Goal: Task Accomplishment & Management: Manage account settings

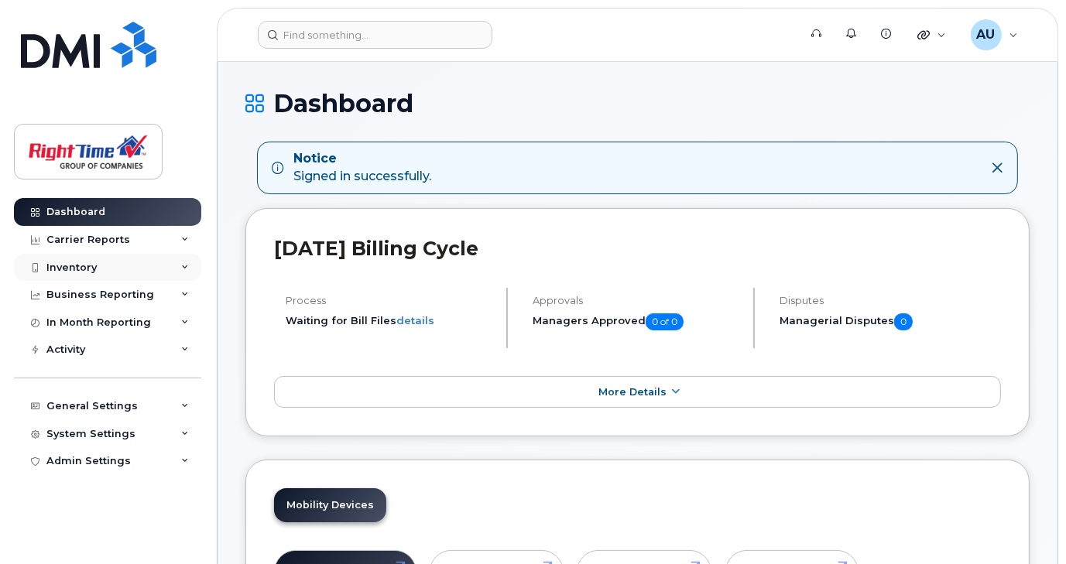
click at [184, 264] on icon at bounding box center [185, 268] width 8 height 8
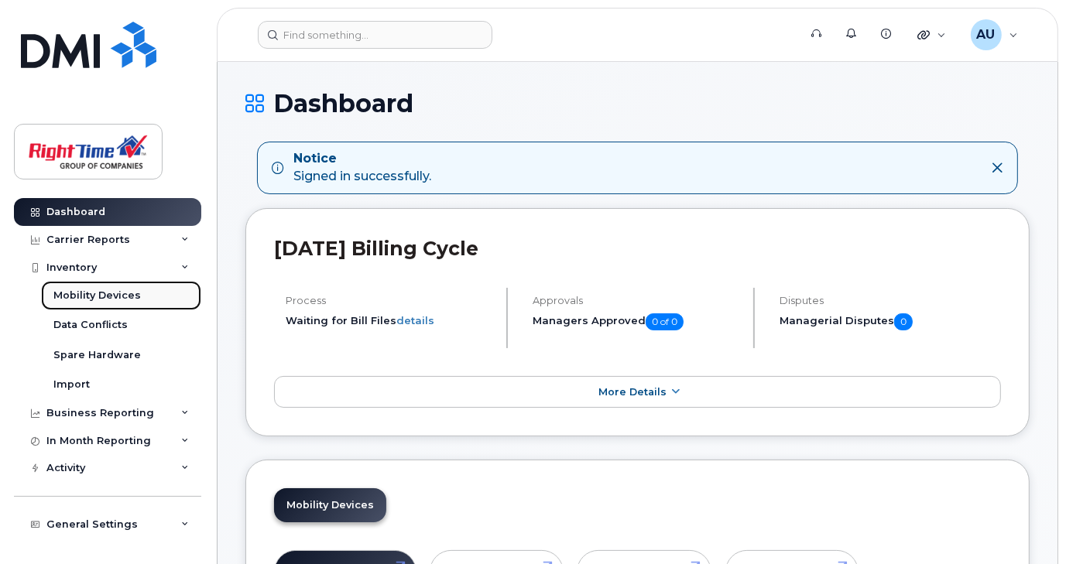
click at [108, 294] on div "Mobility Devices" at bounding box center [96, 296] width 87 height 14
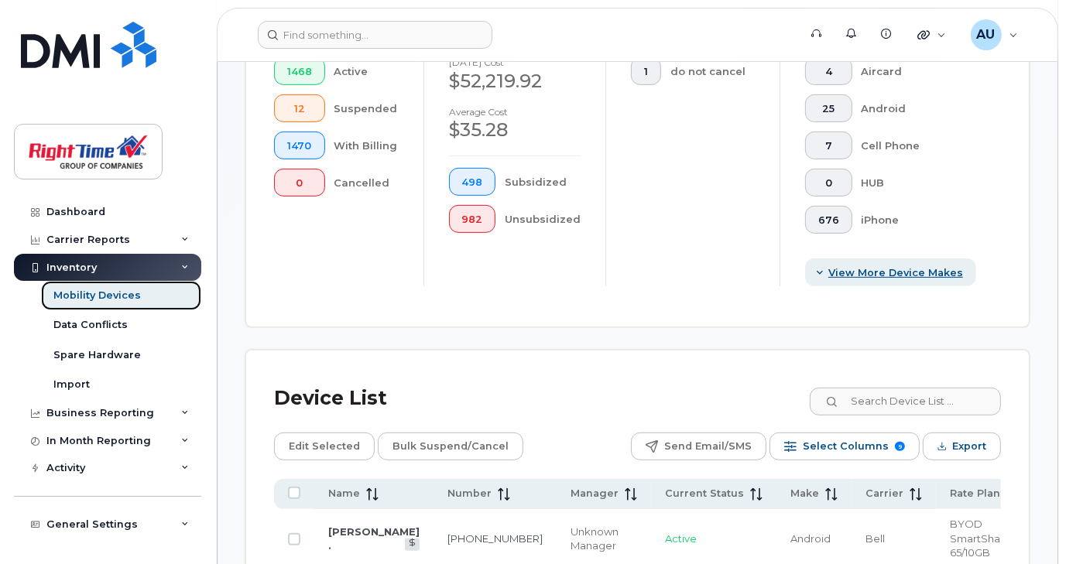
scroll to position [619, 0]
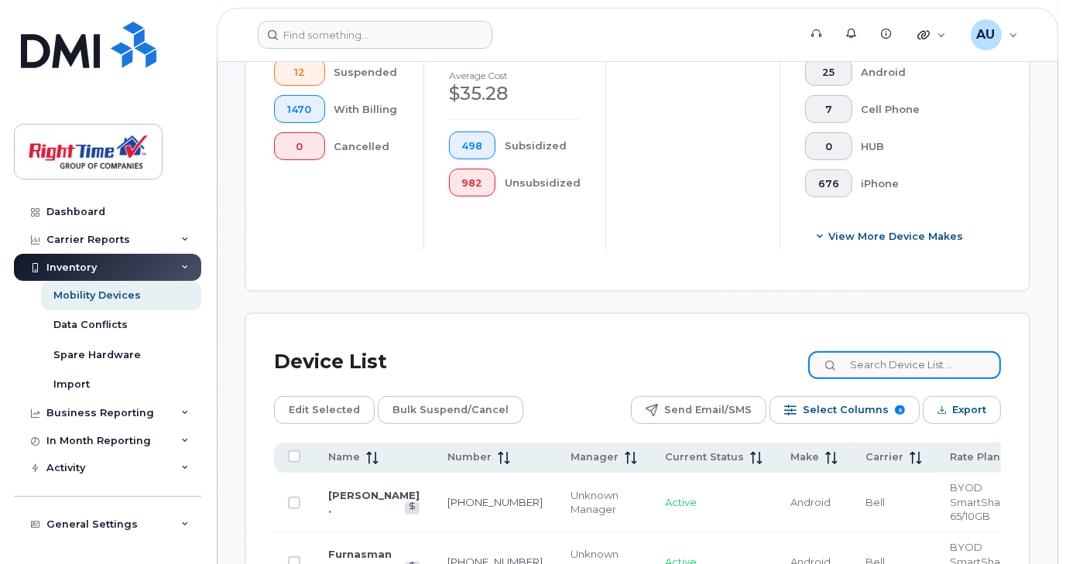
click at [900, 364] on input at bounding box center [904, 365] width 193 height 28
type input "4374213355"
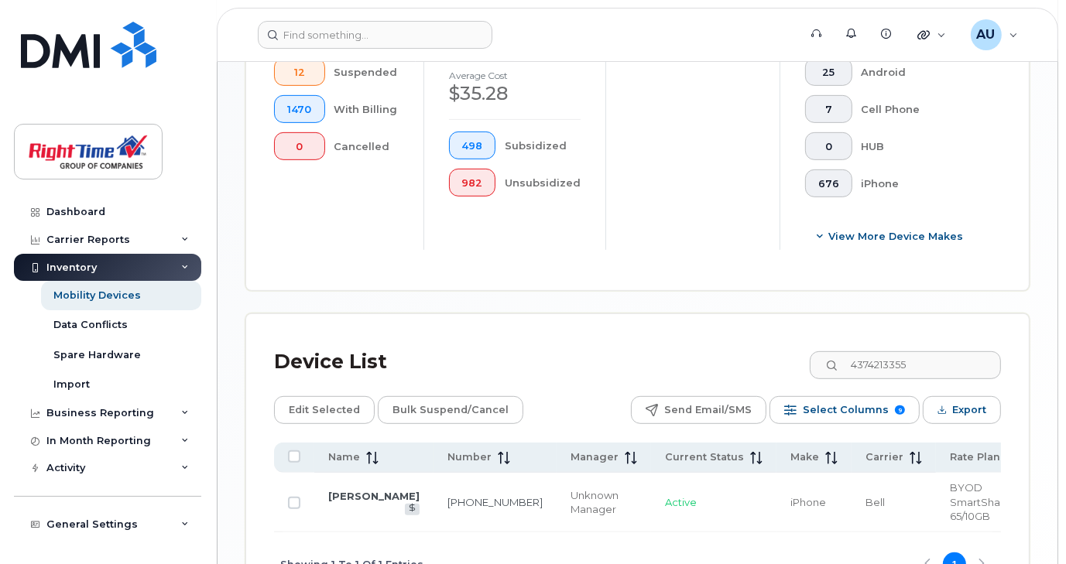
click at [776, 493] on td "[PERSON_NAME]" at bounding box center [813, 503] width 75 height 60
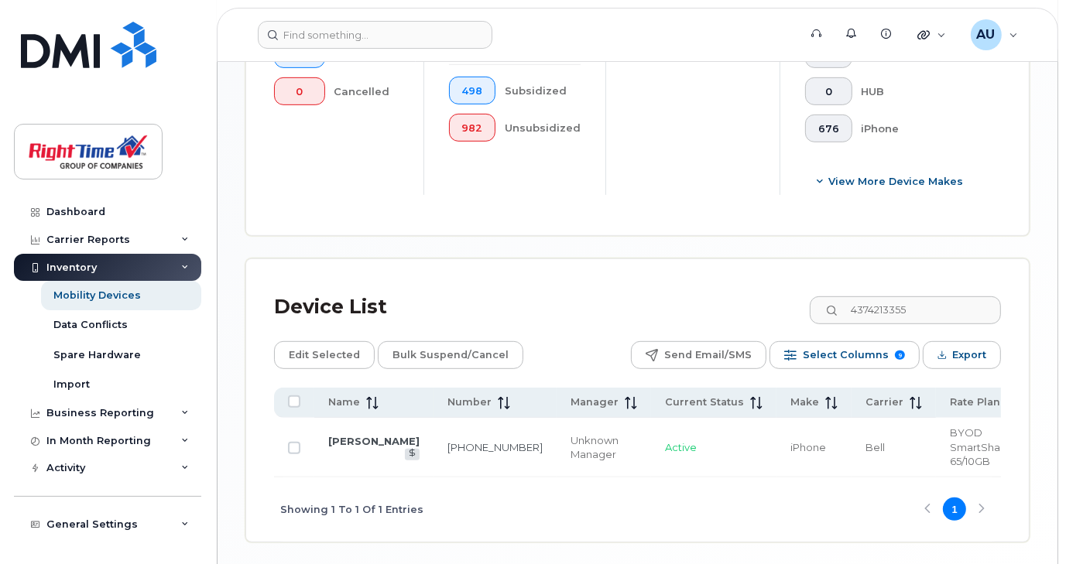
scroll to position [713, 0]
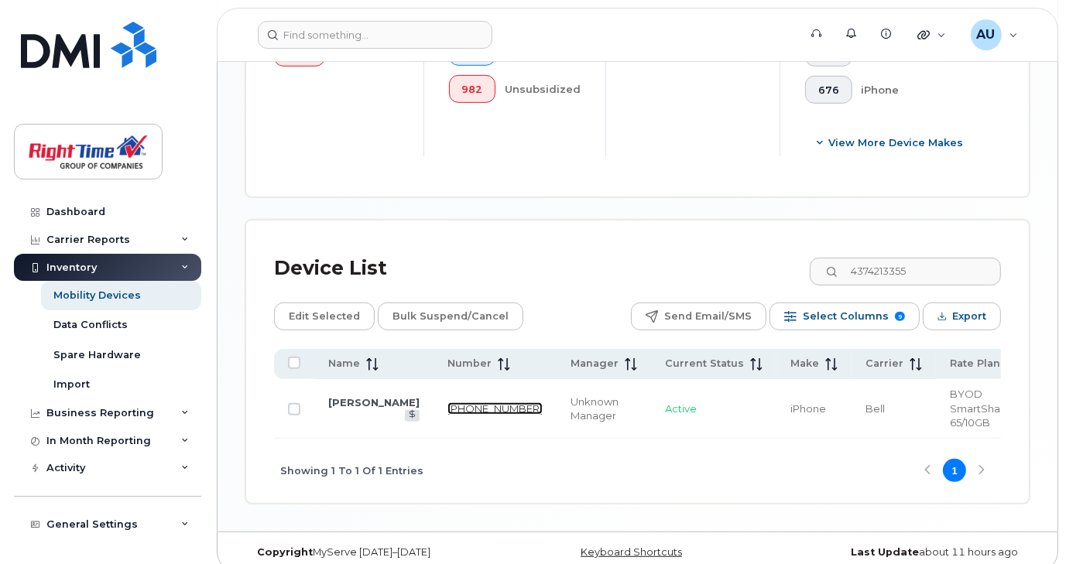
click at [447, 403] on link "[PHONE_NUMBER]" at bounding box center [494, 409] width 95 height 12
click at [1010, 30] on div "AU [PERSON_NAME] Wireless Admin" at bounding box center [994, 34] width 69 height 31
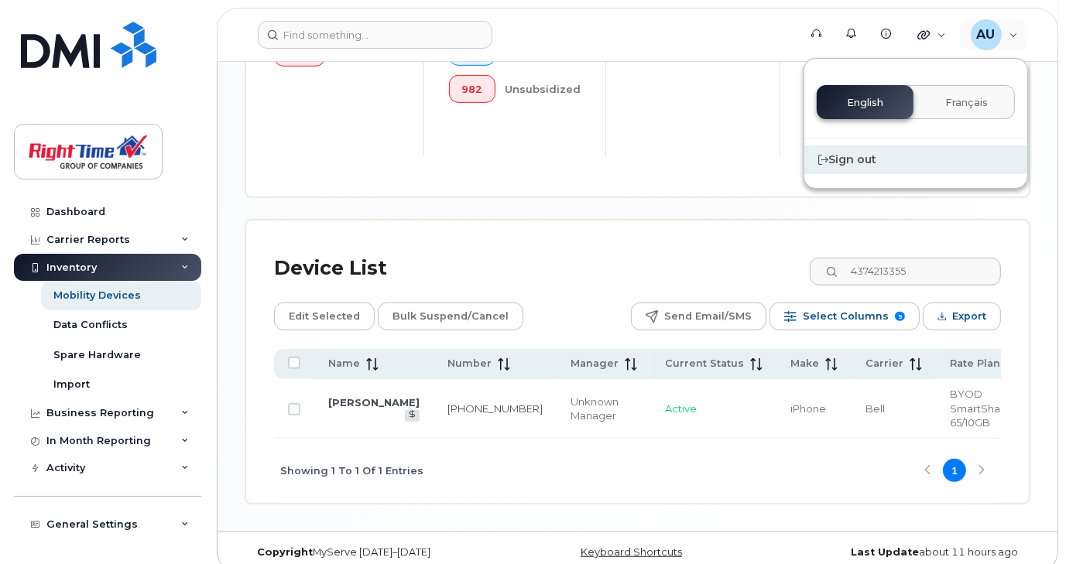
click at [864, 155] on div "Sign out" at bounding box center [915, 160] width 223 height 29
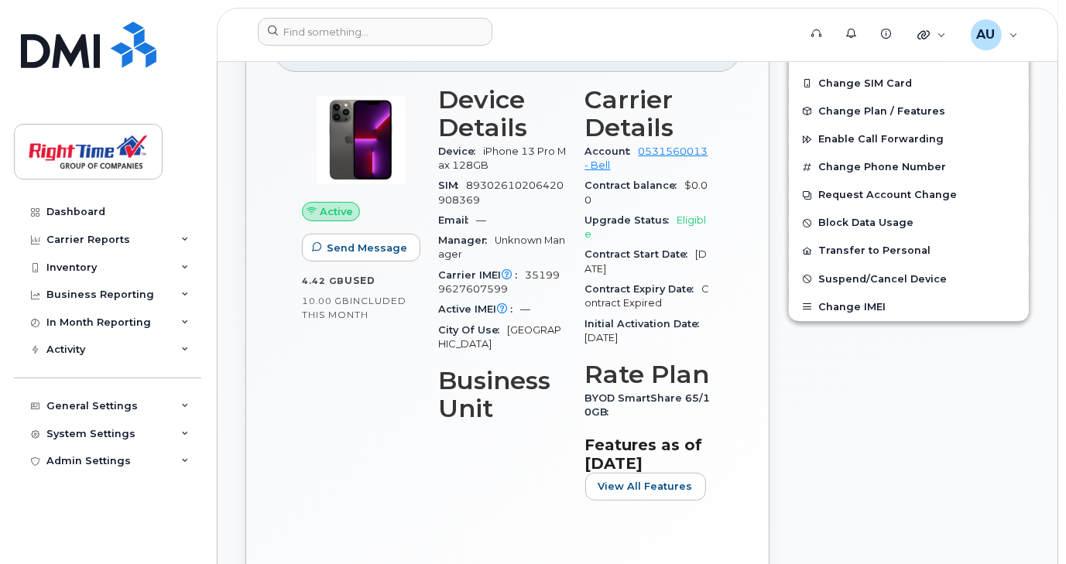
scroll to position [387, 0]
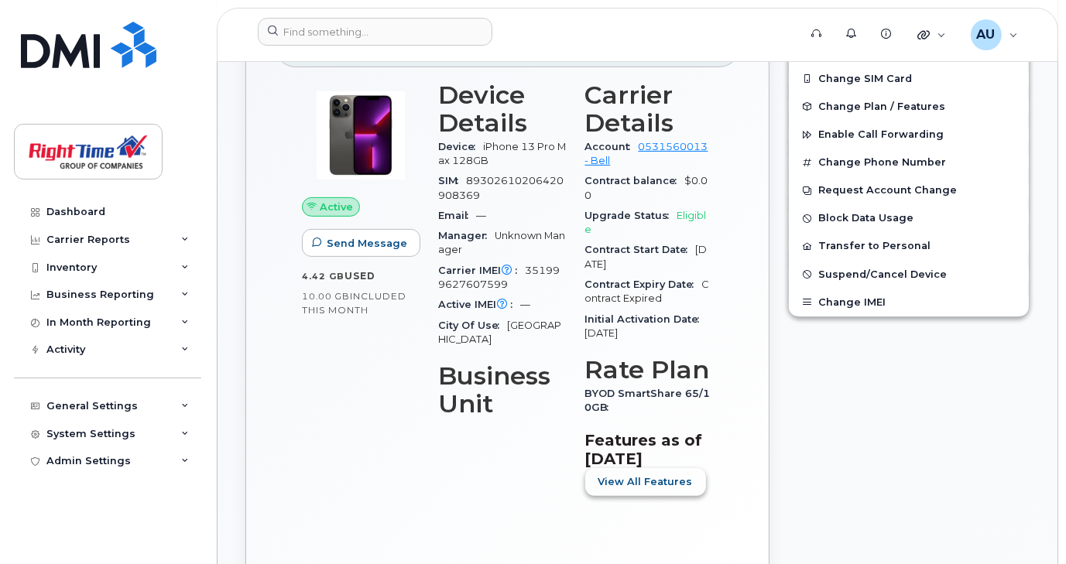
click at [639, 475] on span "View All Features" at bounding box center [645, 482] width 94 height 15
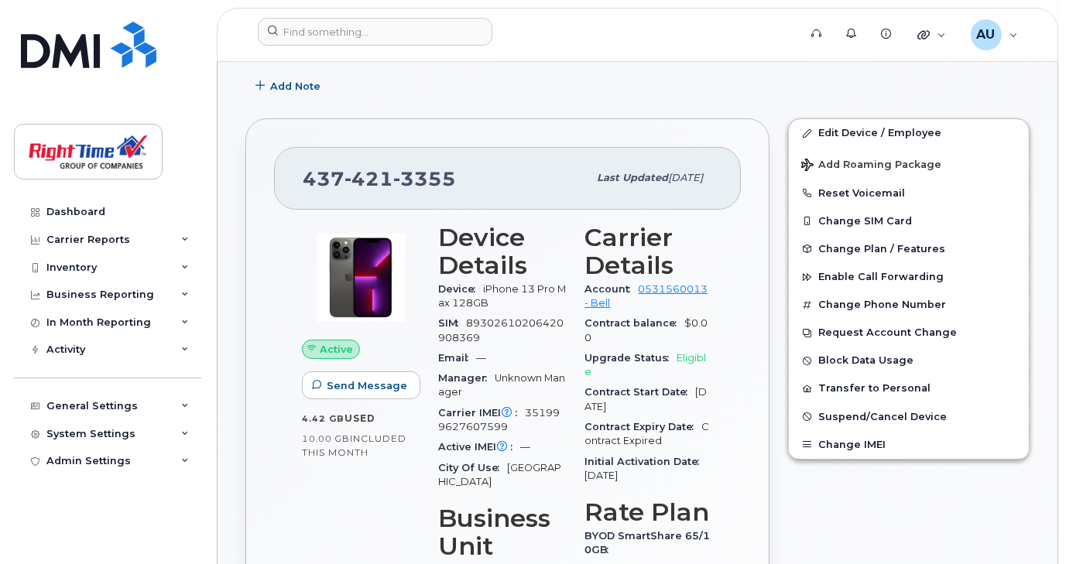
scroll to position [232, 0]
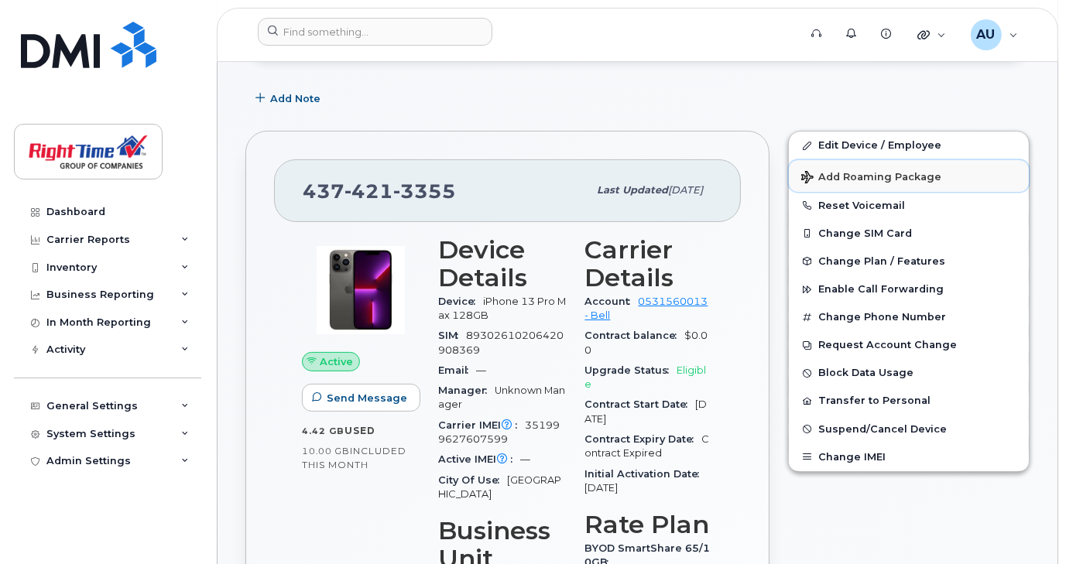
click at [848, 173] on span "Add Roaming Package" at bounding box center [871, 178] width 140 height 15
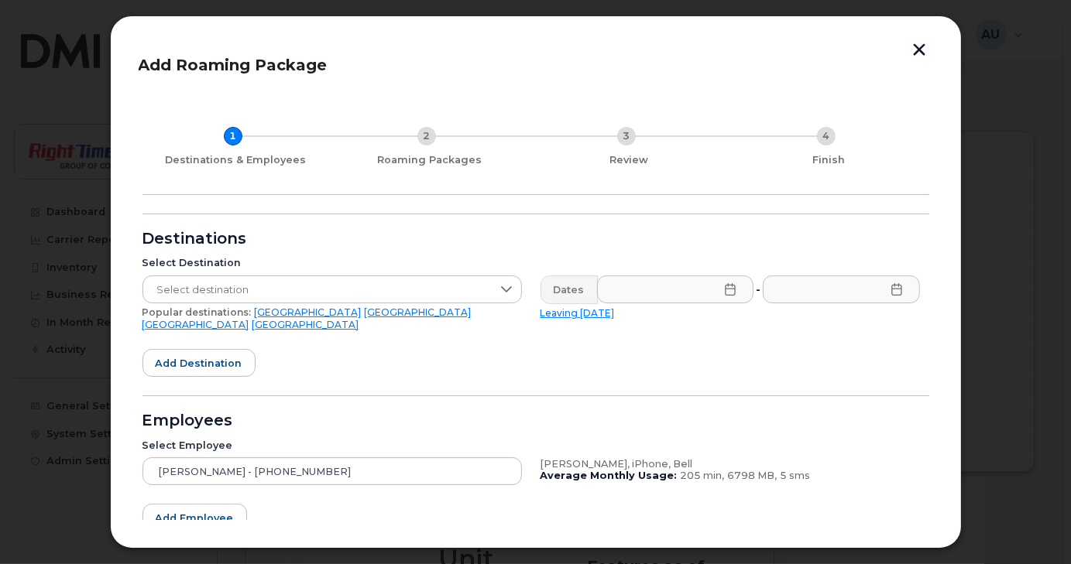
click at [923, 52] on button "button" at bounding box center [919, 51] width 23 height 16
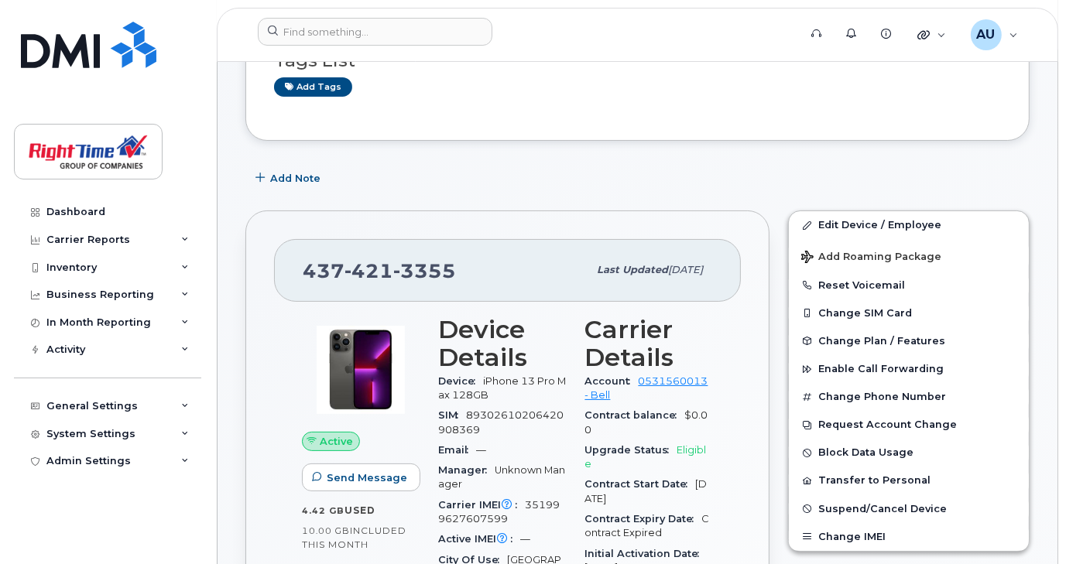
scroll to position [77, 0]
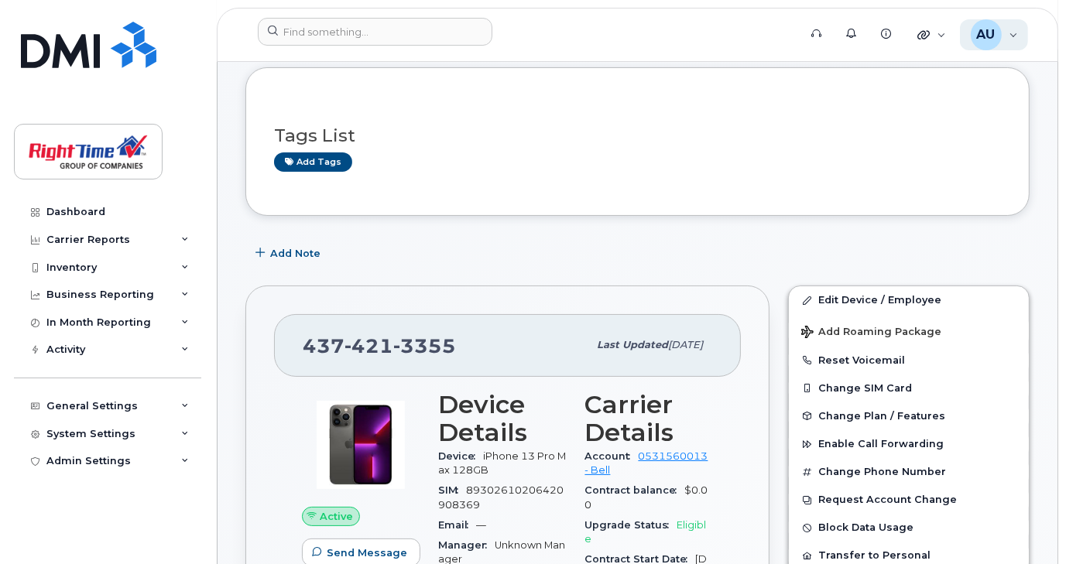
click at [1013, 32] on div "AU [PERSON_NAME] Wireless Admin" at bounding box center [994, 34] width 69 height 31
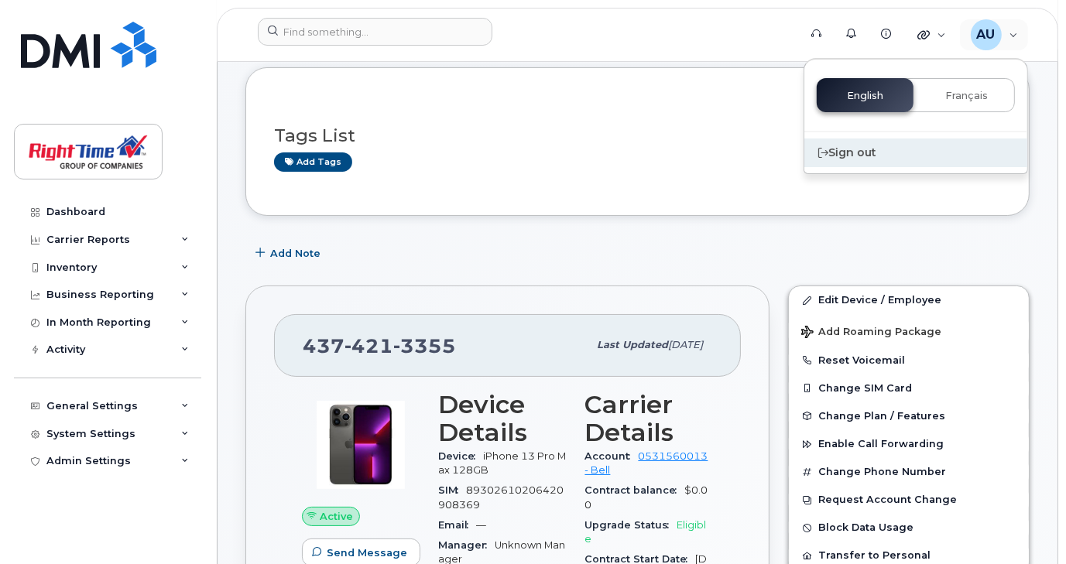
click at [883, 155] on div "Sign out" at bounding box center [915, 153] width 223 height 29
